Goal: Register for event/course

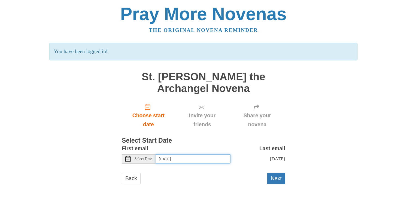
click at [195, 154] on input "Sunday, September 21st" at bounding box center [193, 158] width 75 height 9
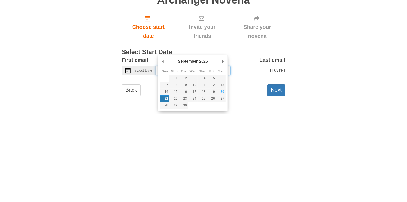
type input "Saturday, September 20th"
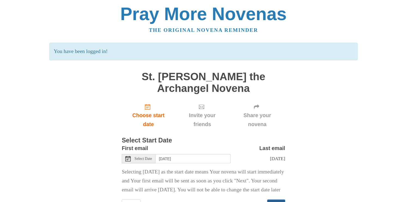
click at [277, 201] on button "Next" at bounding box center [276, 205] width 18 height 11
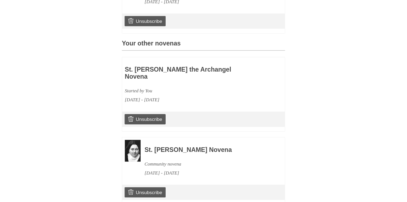
scroll to position [233, 0]
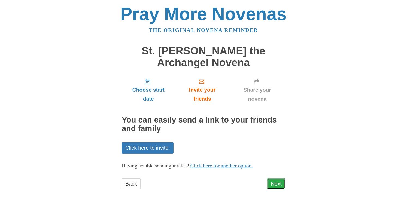
click at [282, 178] on link "Next" at bounding box center [276, 183] width 18 height 11
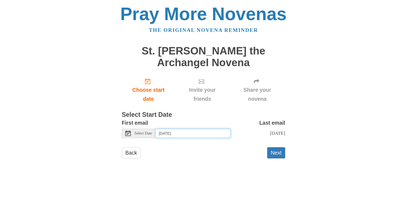
click at [195, 129] on input "[DATE]" at bounding box center [193, 133] width 75 height 9
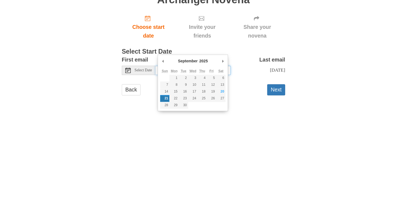
type input "Saturday, September 20th"
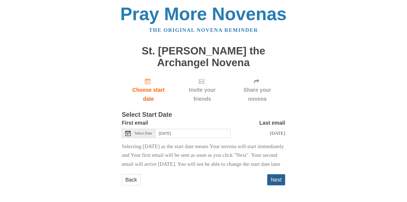
click at [275, 174] on button "Next" at bounding box center [276, 179] width 18 height 11
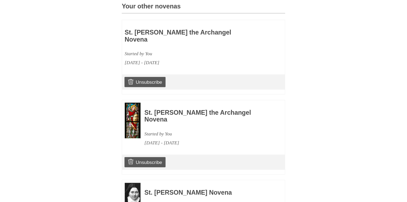
scroll to position [278, 0]
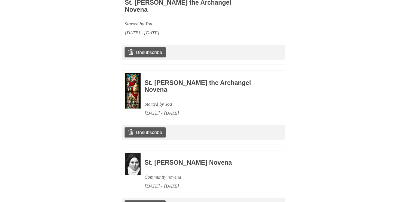
scroll to position [305, 0]
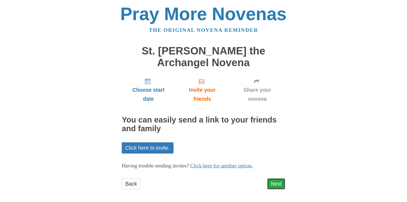
click at [277, 178] on link "Next" at bounding box center [276, 183] width 18 height 11
